Goal: Navigation & Orientation: Go to known website

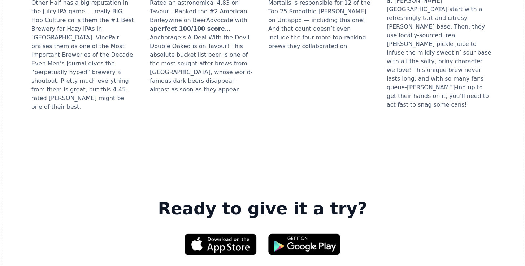
scroll to position [993, 0]
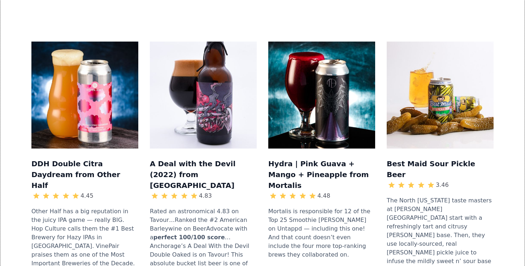
scroll to position [1181, 0]
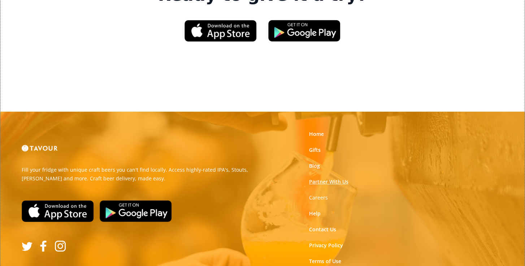
click at [327, 178] on link "Partner With Us" at bounding box center [328, 181] width 39 height 7
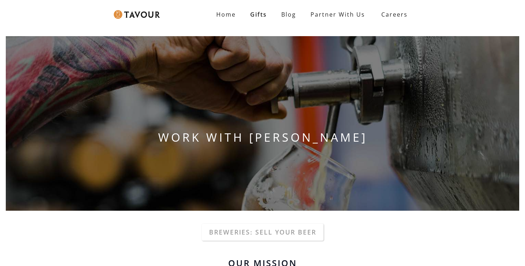
click at [142, 19] on link at bounding box center [154, 14] width 93 height 29
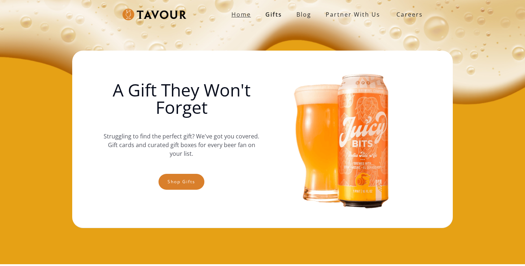
click at [239, 12] on strong "Home" at bounding box center [242, 14] width 20 height 8
